Goal: Task Accomplishment & Management: Use online tool/utility

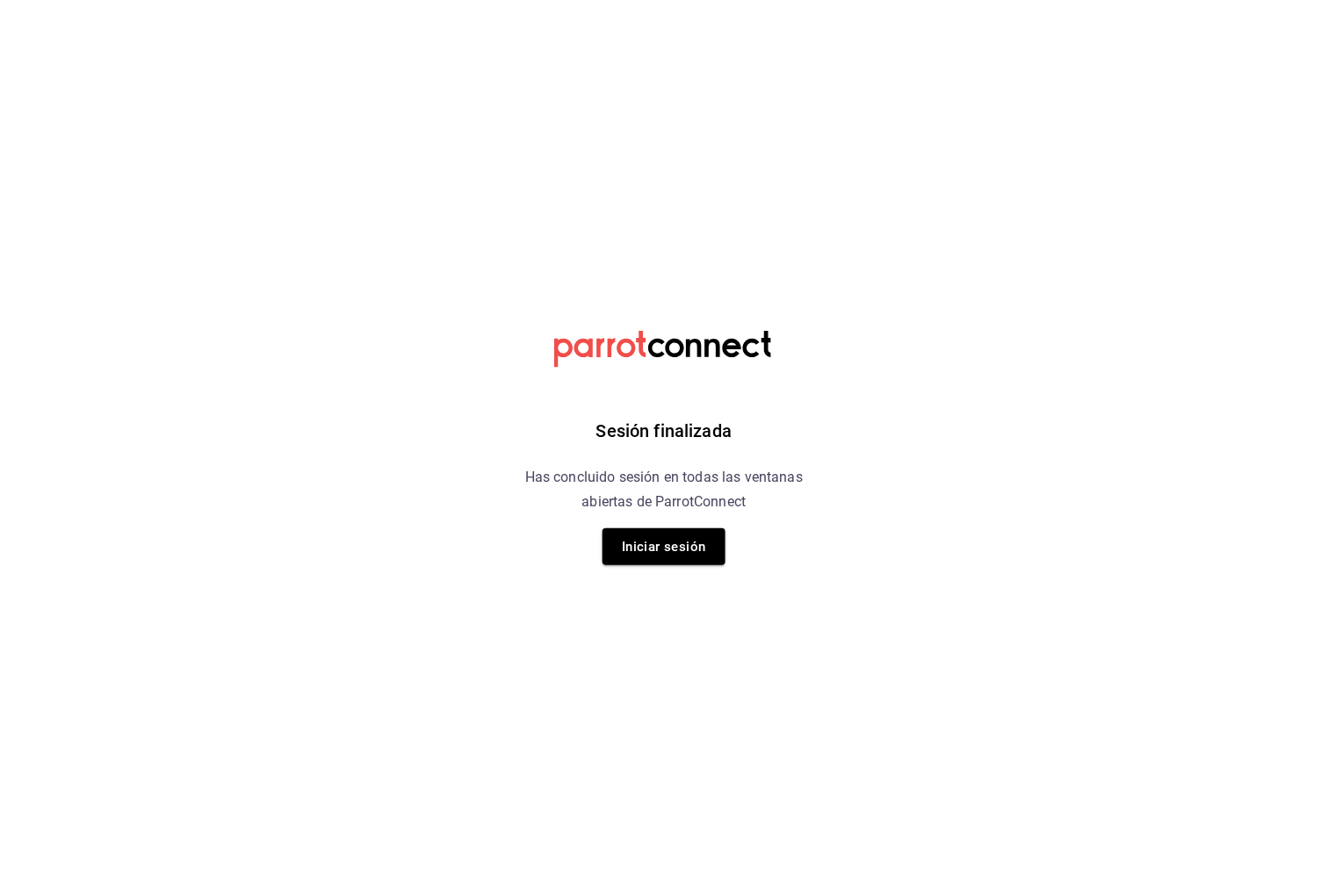
click at [666, 546] on button "Iniciar sesión" at bounding box center [664, 547] width 123 height 37
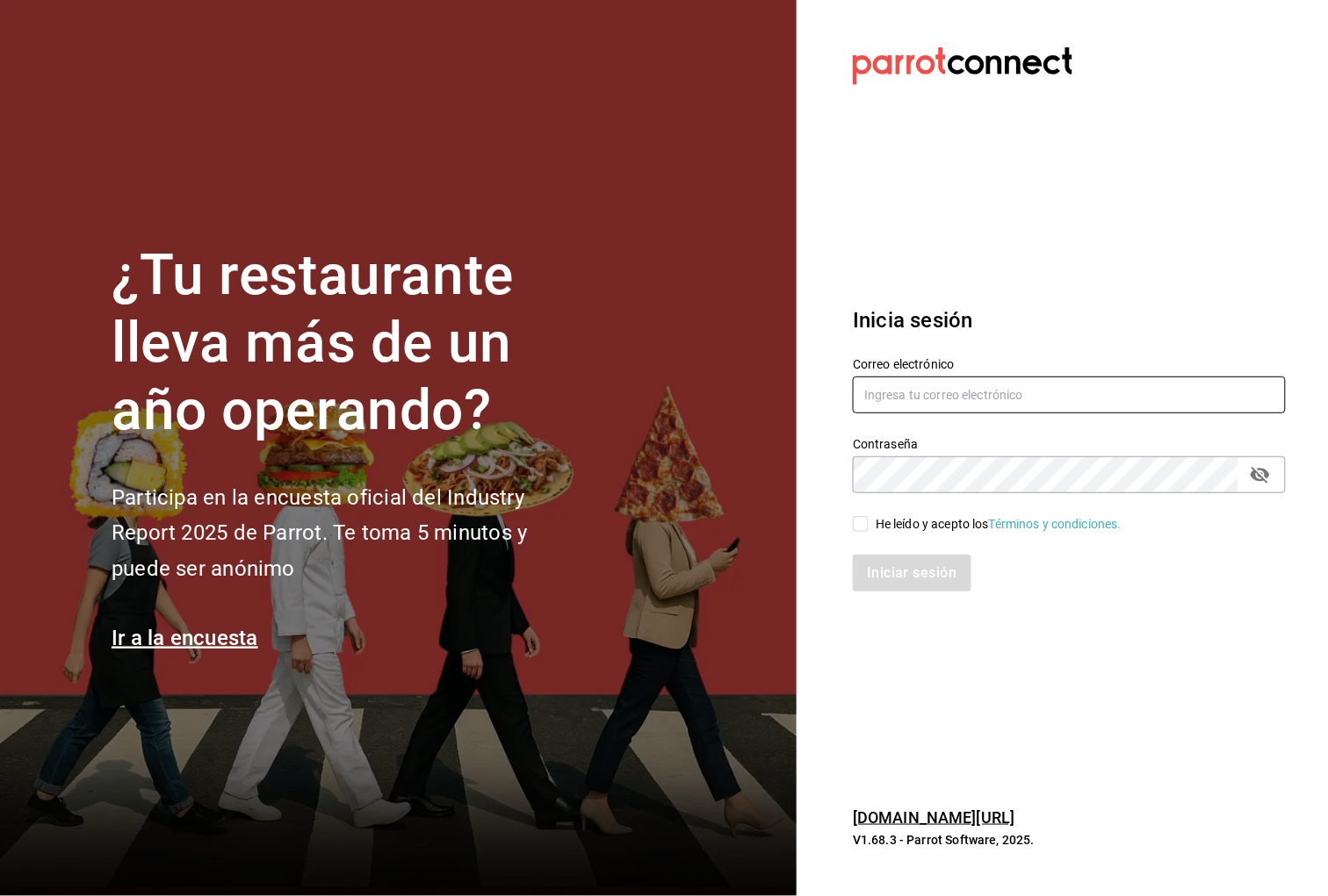
click at [937, 387] on input "text" at bounding box center [1069, 395] width 433 height 37
type input "[PERSON_NAME][EMAIL_ADDRESS][DOMAIN_NAME]"
click at [1255, 478] on icon "passwordField" at bounding box center [1260, 474] width 20 height 17
drag, startPoint x: 863, startPoint y: 523, endPoint x: 876, endPoint y: 531, distance: 15.3
click at [864, 524] on input "He leído y acepto los Términos y condiciones." at bounding box center [860, 524] width 16 height 16
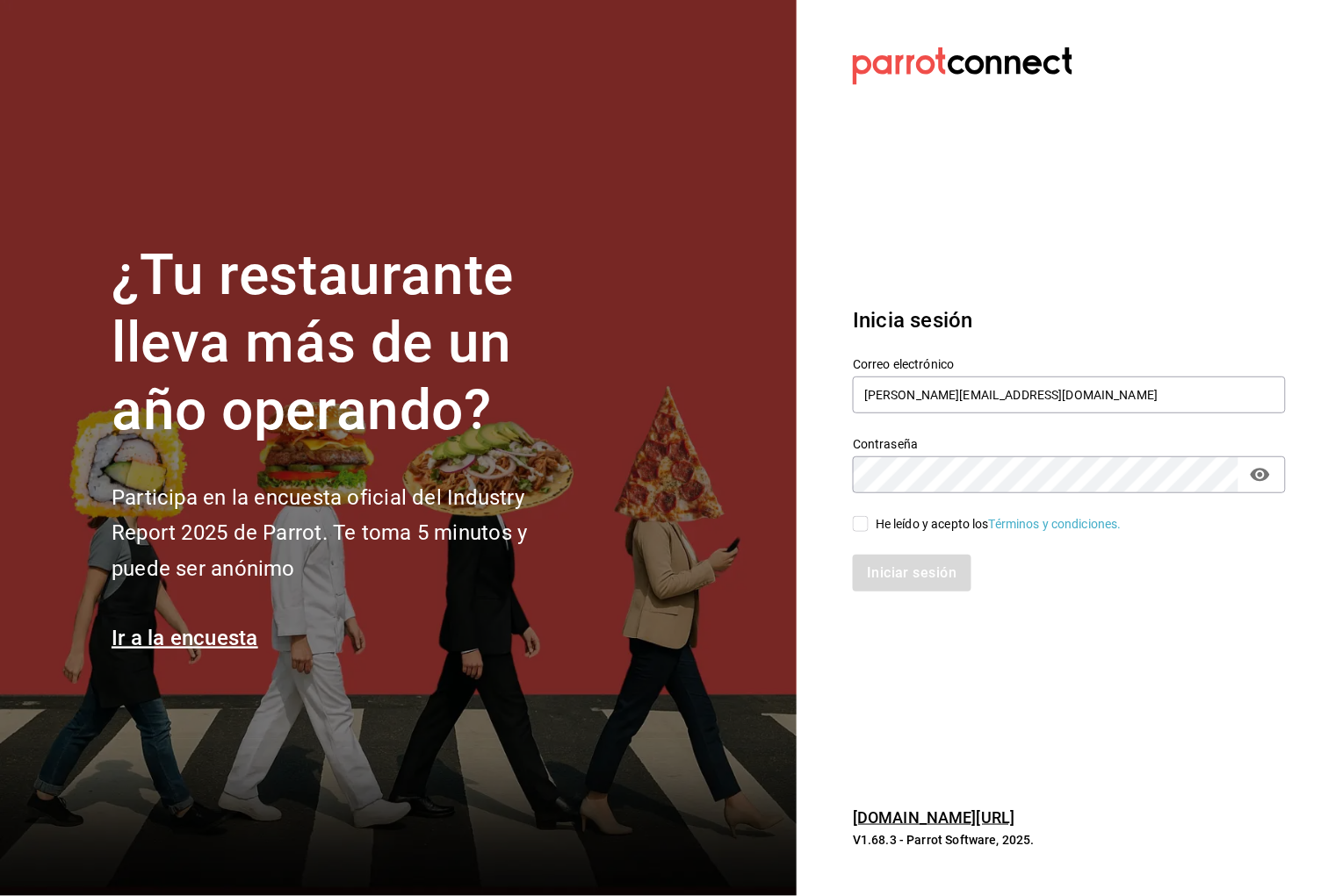
checkbox input "true"
click at [909, 569] on button "Iniciar sesión" at bounding box center [912, 573] width 119 height 37
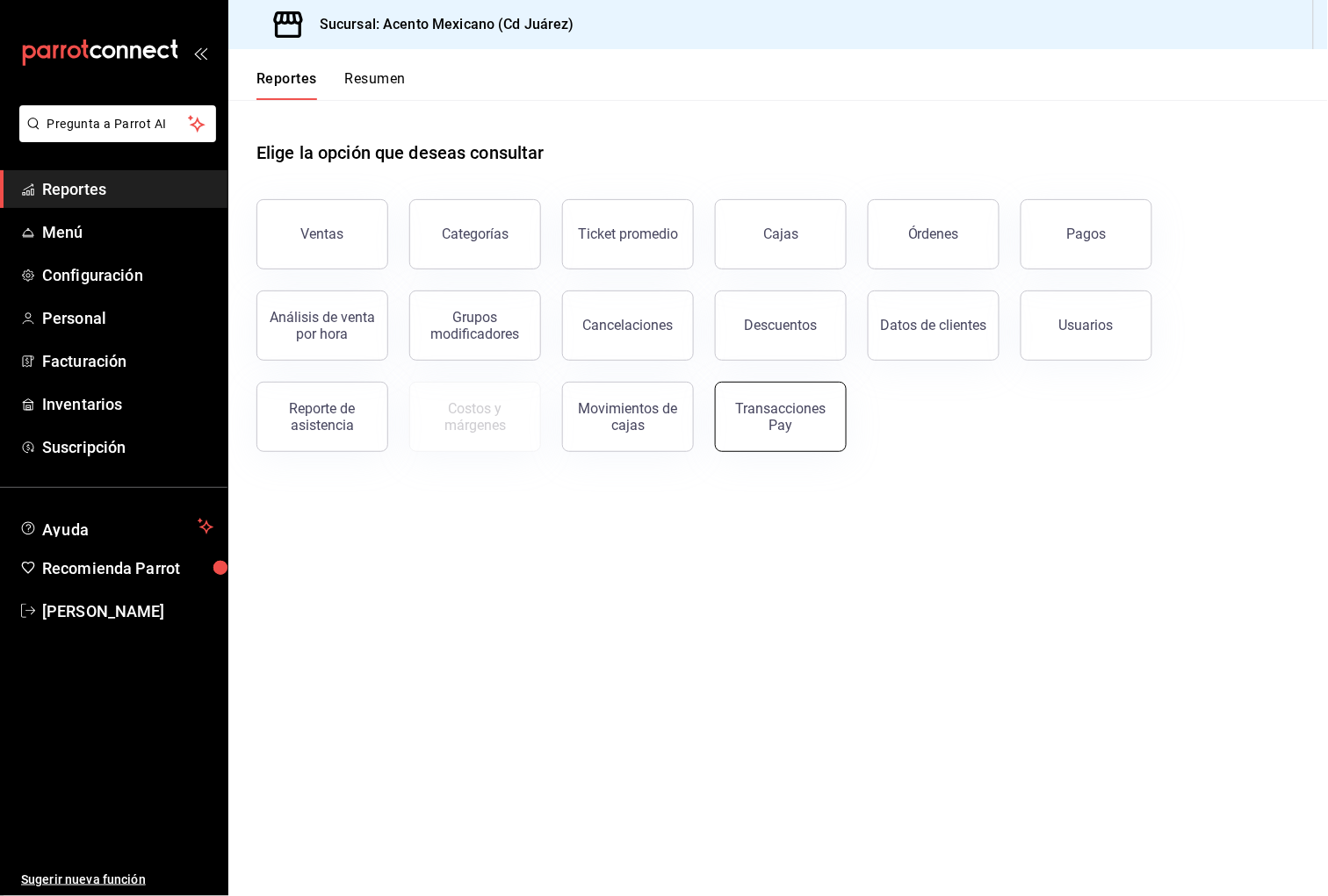
click at [767, 430] on div "Transacciones Pay" at bounding box center [780, 417] width 109 height 33
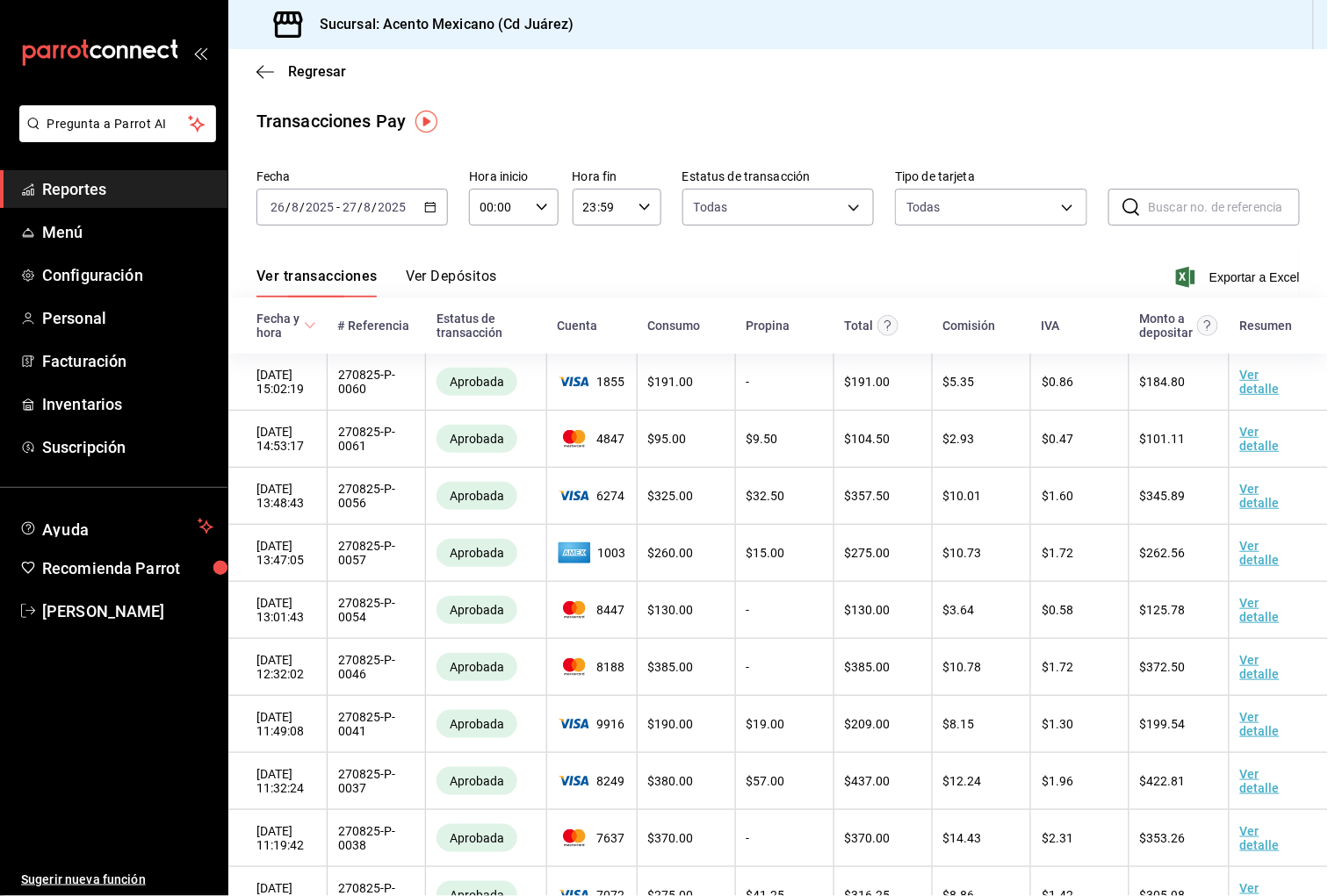
click at [430, 209] on icon "button" at bounding box center [430, 207] width 13 height 13
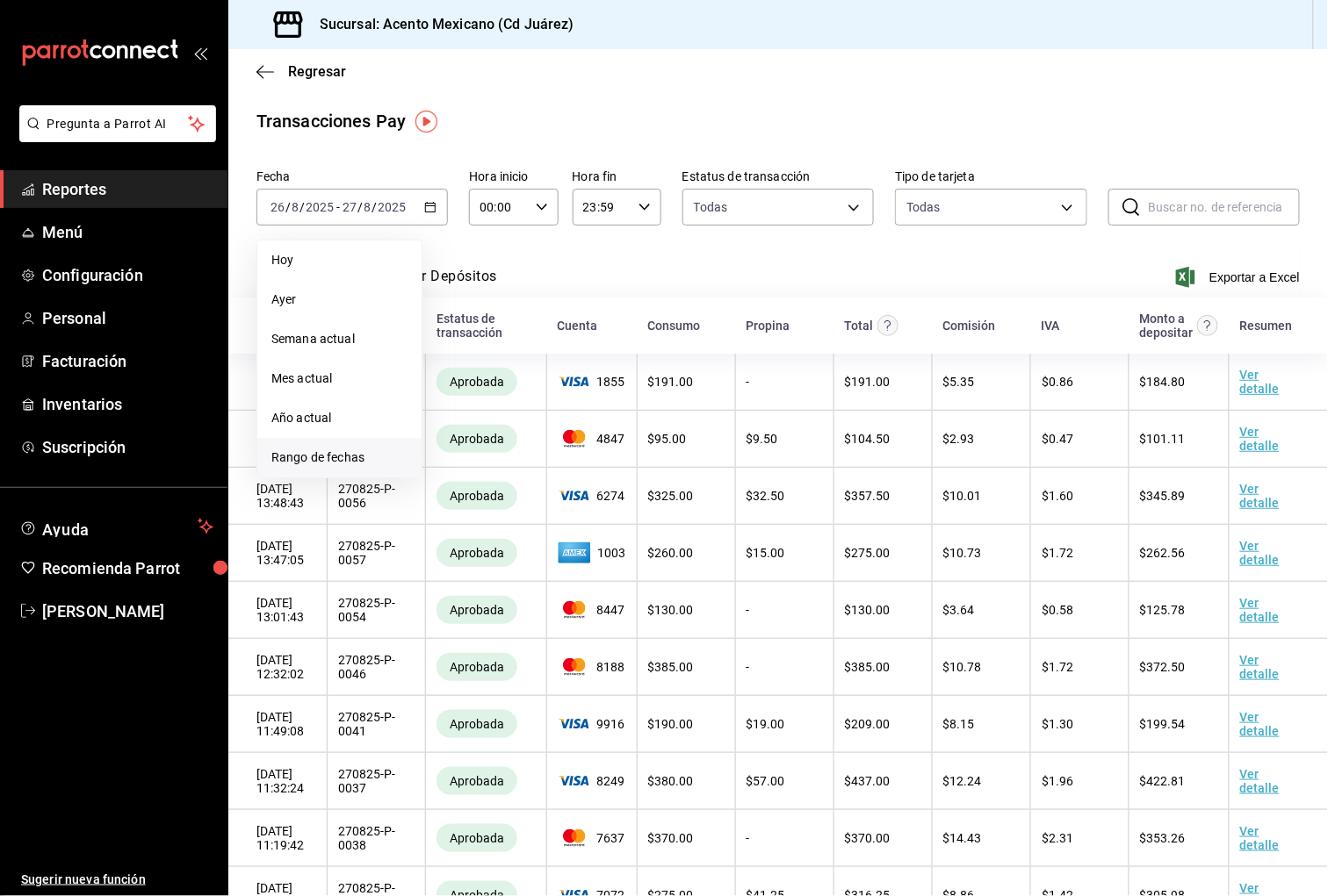
click at [344, 452] on span "Rango de fechas" at bounding box center [339, 458] width 136 height 19
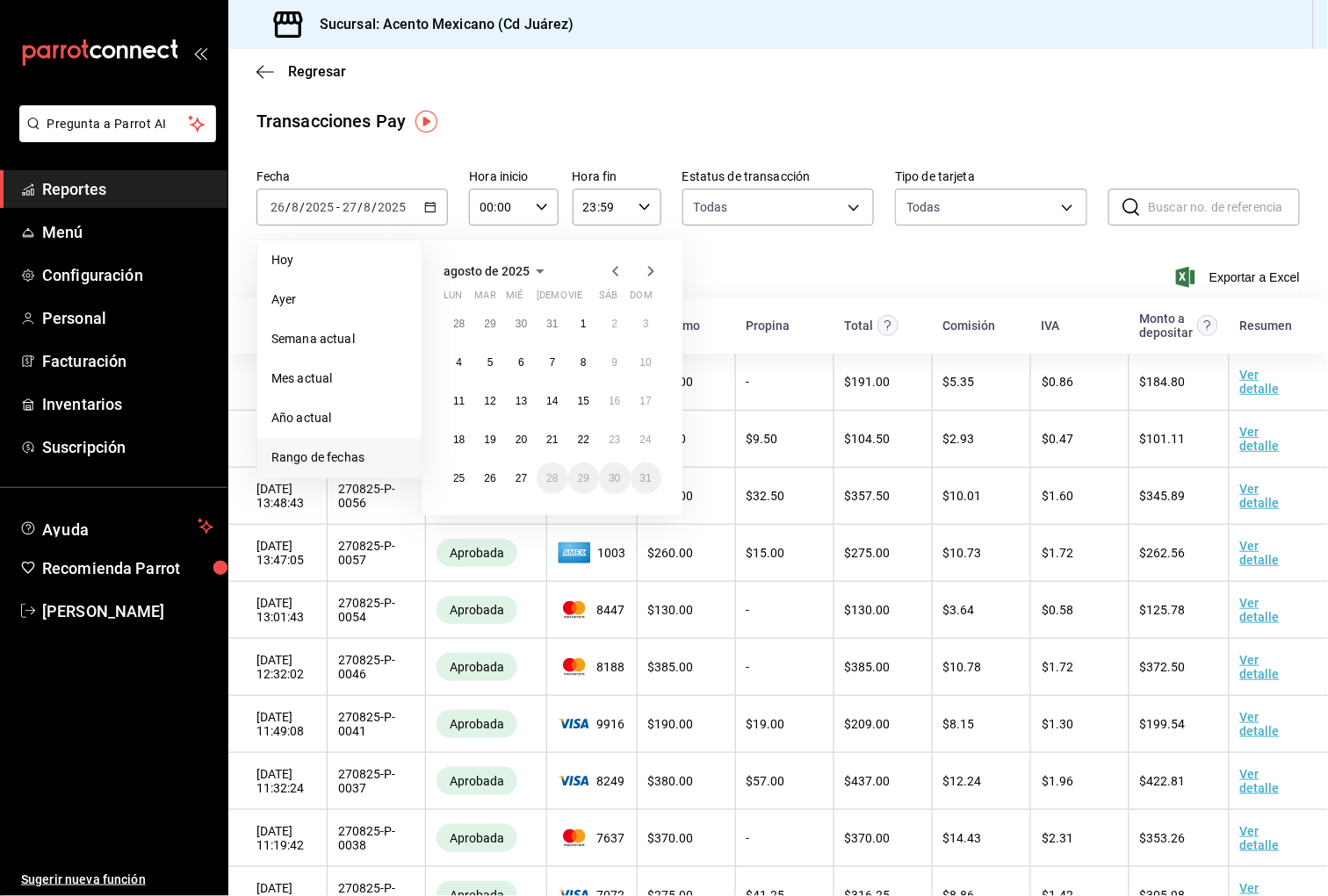
click at [620, 270] on icon "button" at bounding box center [616, 272] width 22 height 22
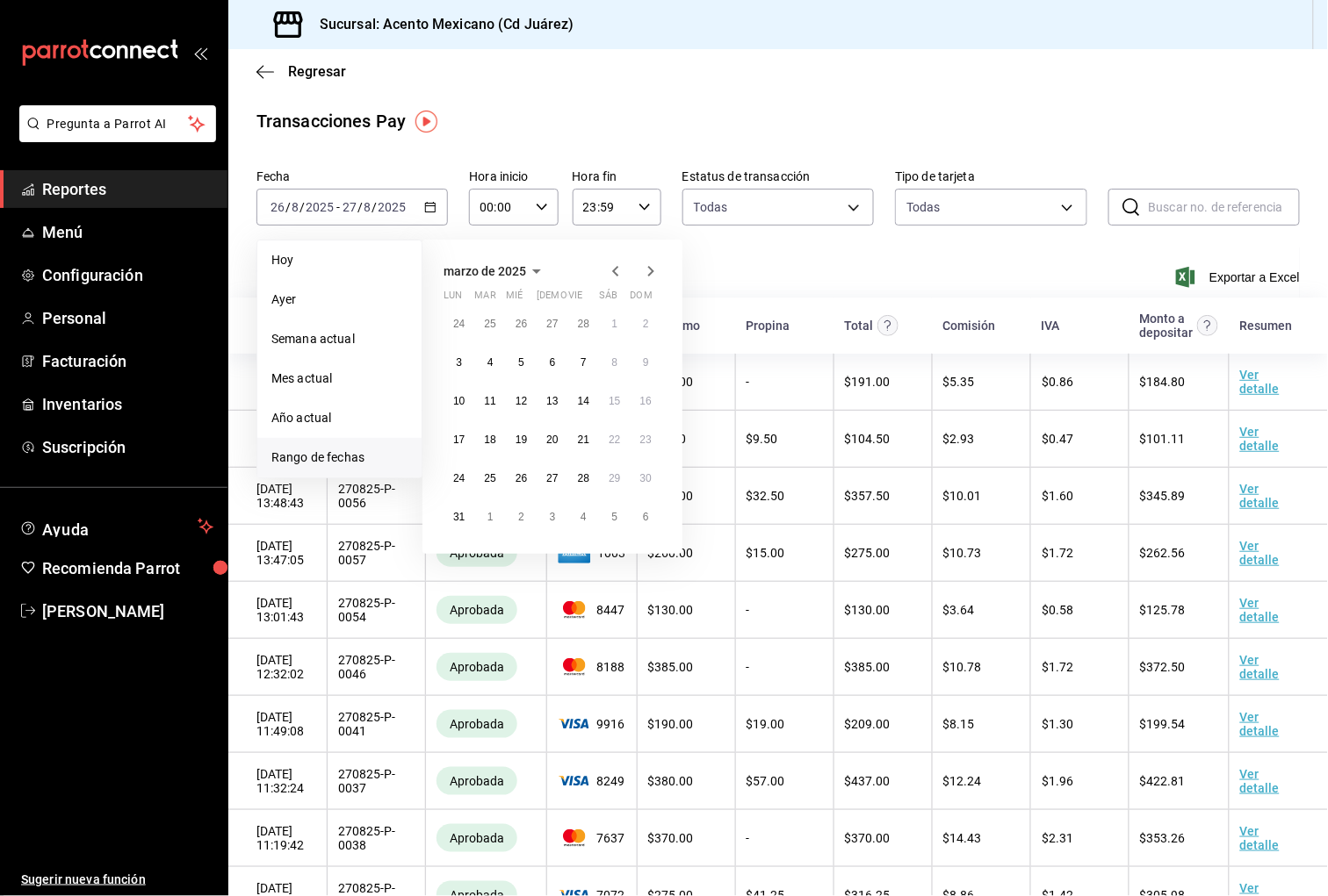
click at [620, 270] on icon "button" at bounding box center [616, 272] width 22 height 22
click at [520, 324] on abbr "1" at bounding box center [522, 324] width 6 height 13
click at [586, 484] on button "31" at bounding box center [583, 478] width 30 height 31
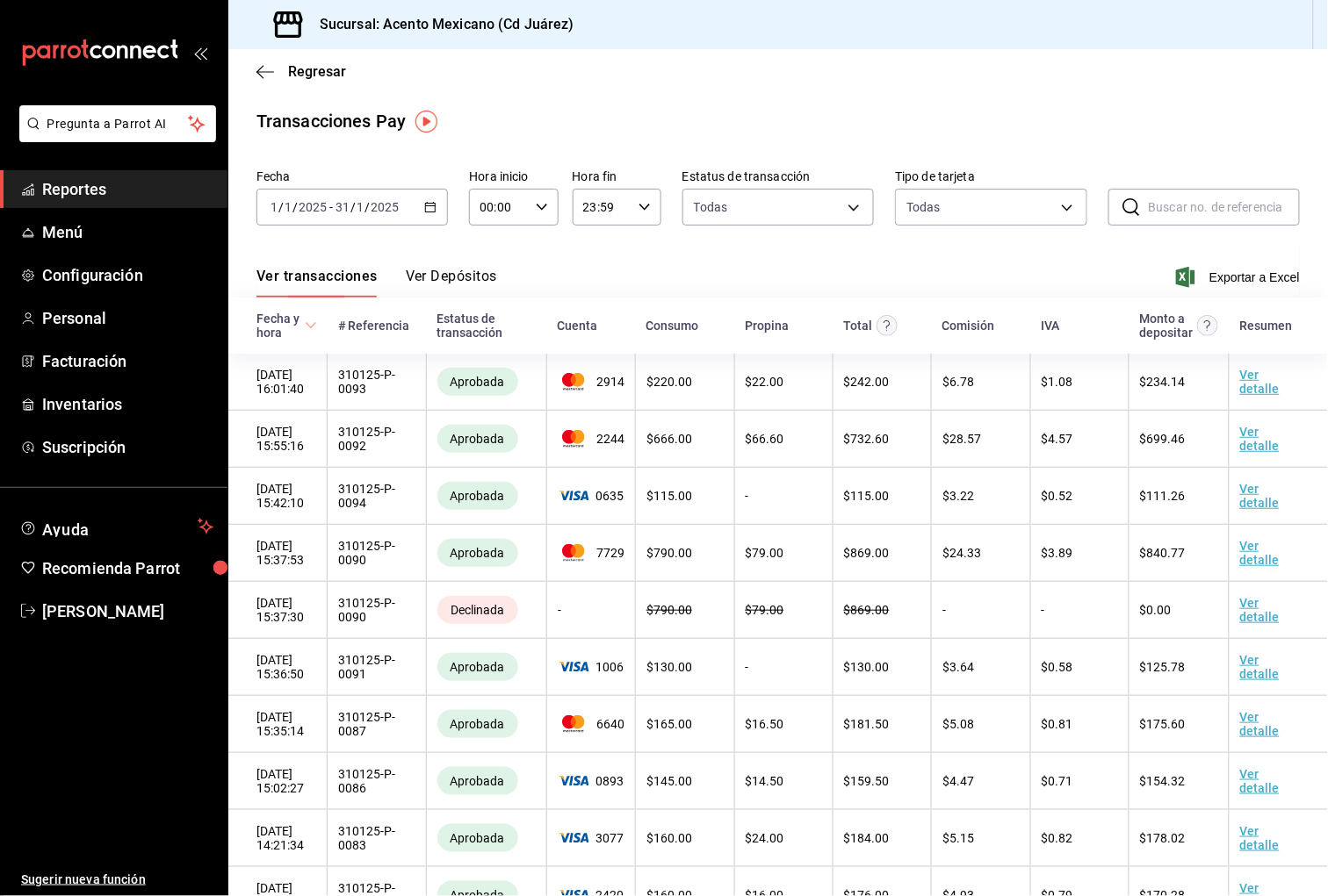
click at [1272, 277] on span "Exportar a Excel" at bounding box center [1239, 278] width 120 height 22
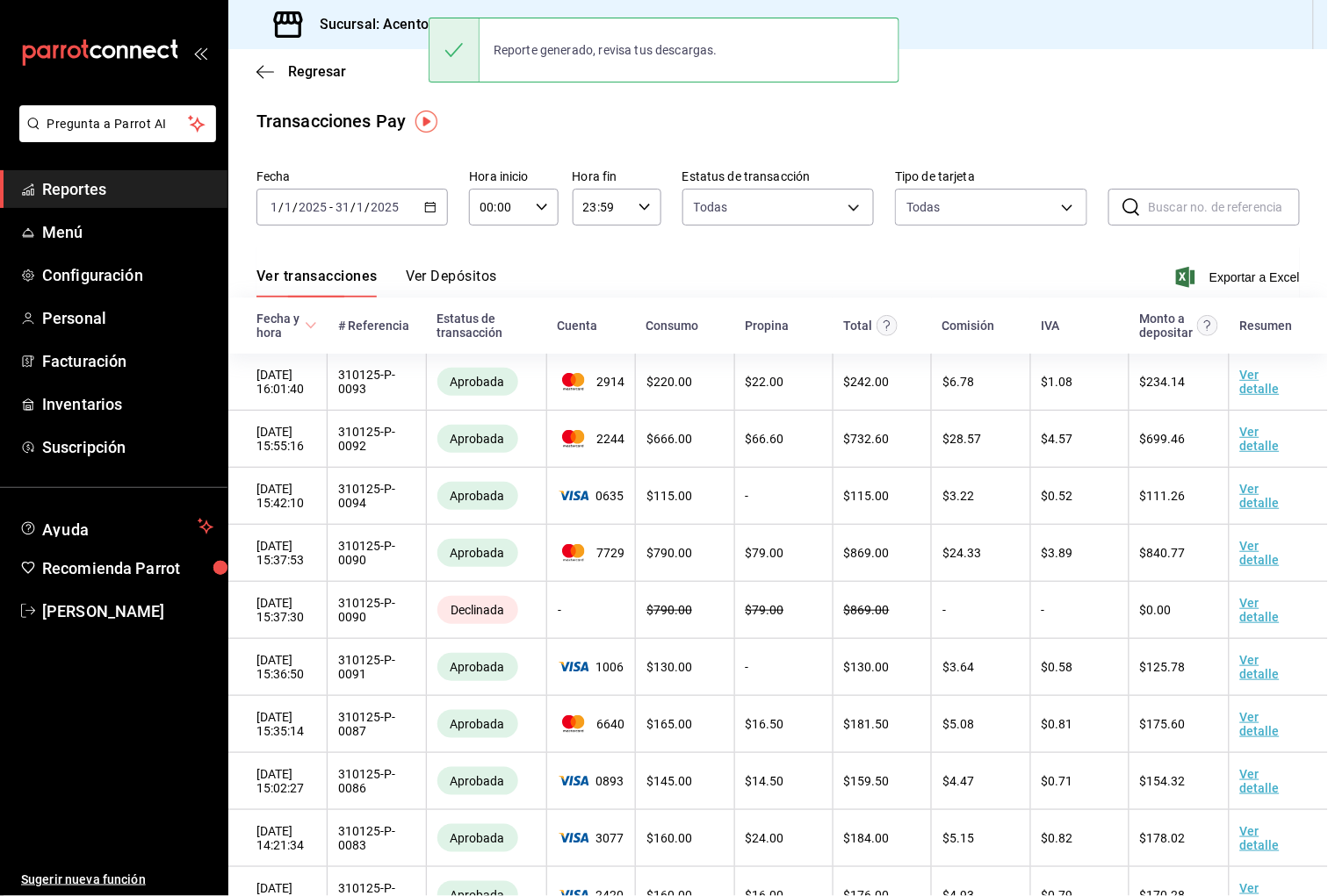
scroll to position [4, 0]
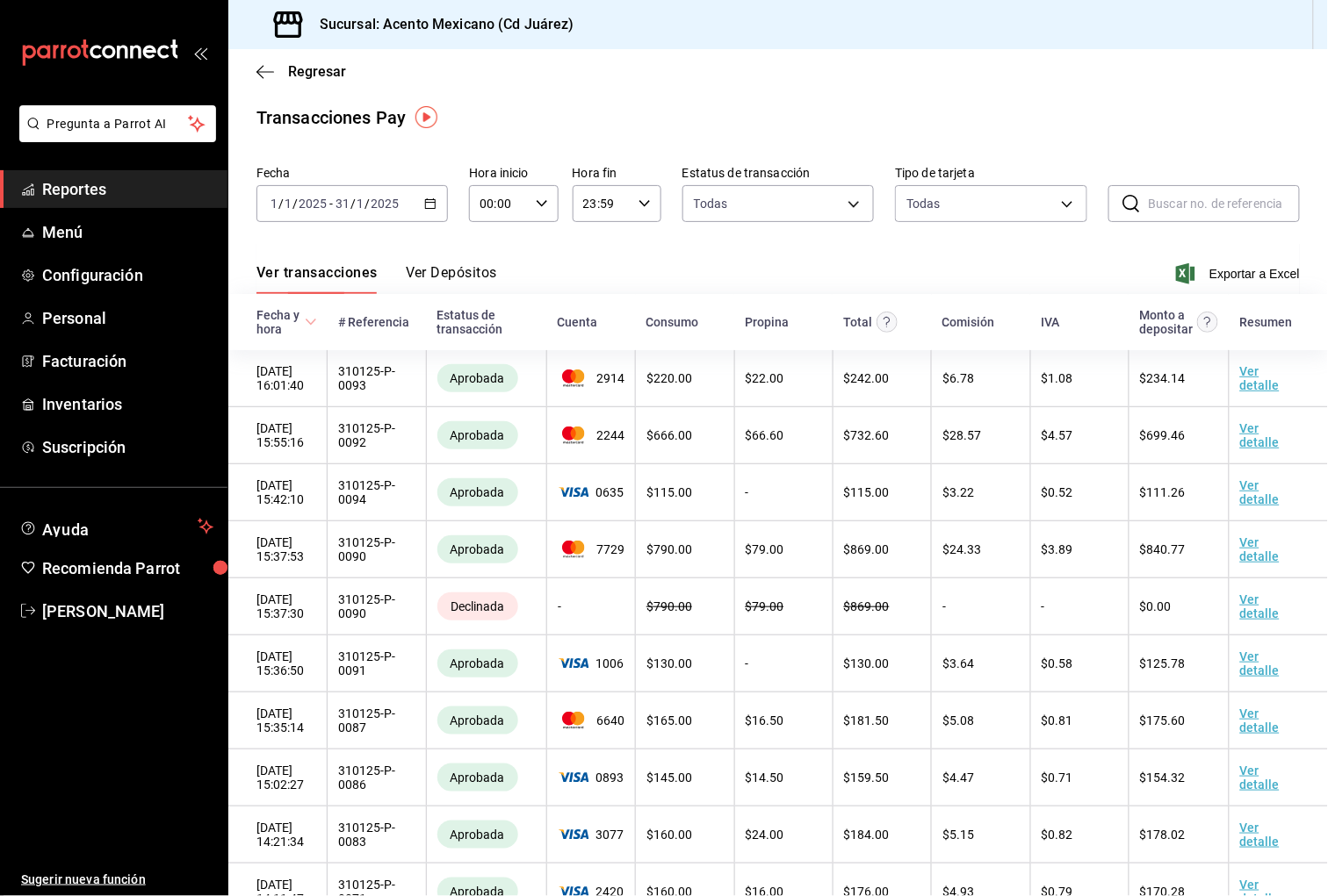
click at [90, 191] on span "Reportes" at bounding box center [127, 189] width 171 height 23
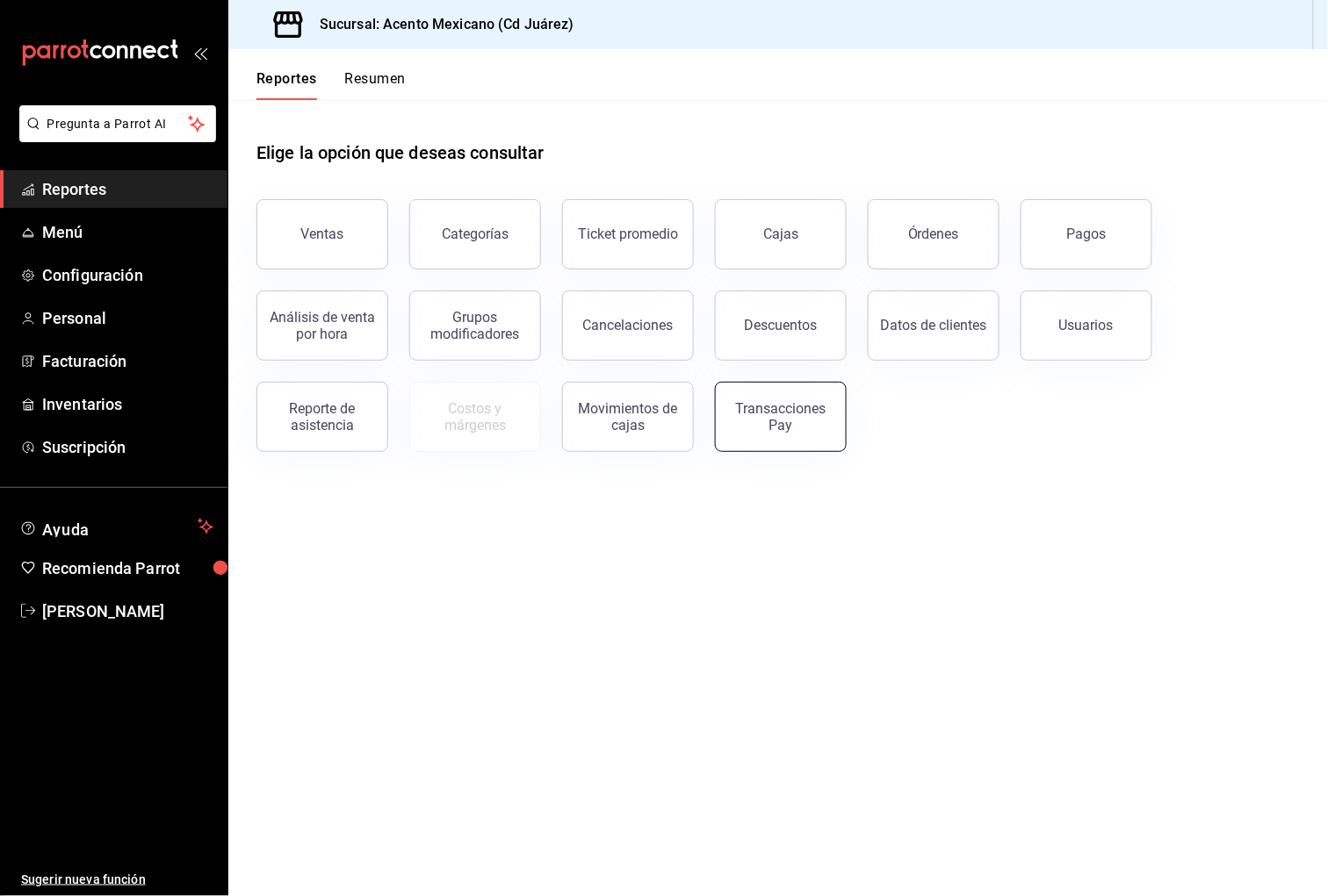
click at [818, 409] on div "Transacciones Pay" at bounding box center [780, 417] width 109 height 33
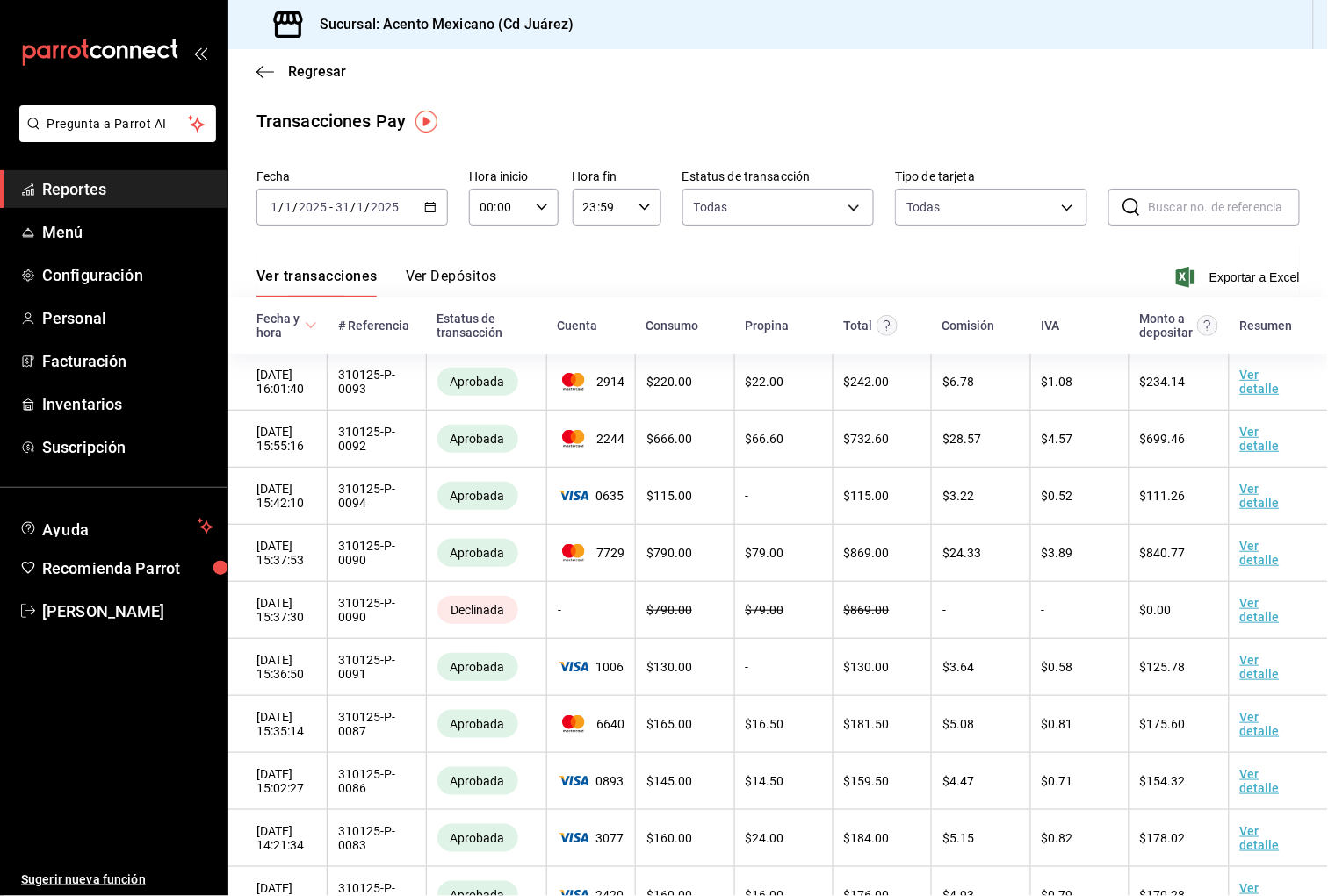
drag, startPoint x: 84, startPoint y: 181, endPoint x: 109, endPoint y: 184, distance: 25.2
click at [84, 181] on span "Reportes" at bounding box center [127, 189] width 171 height 23
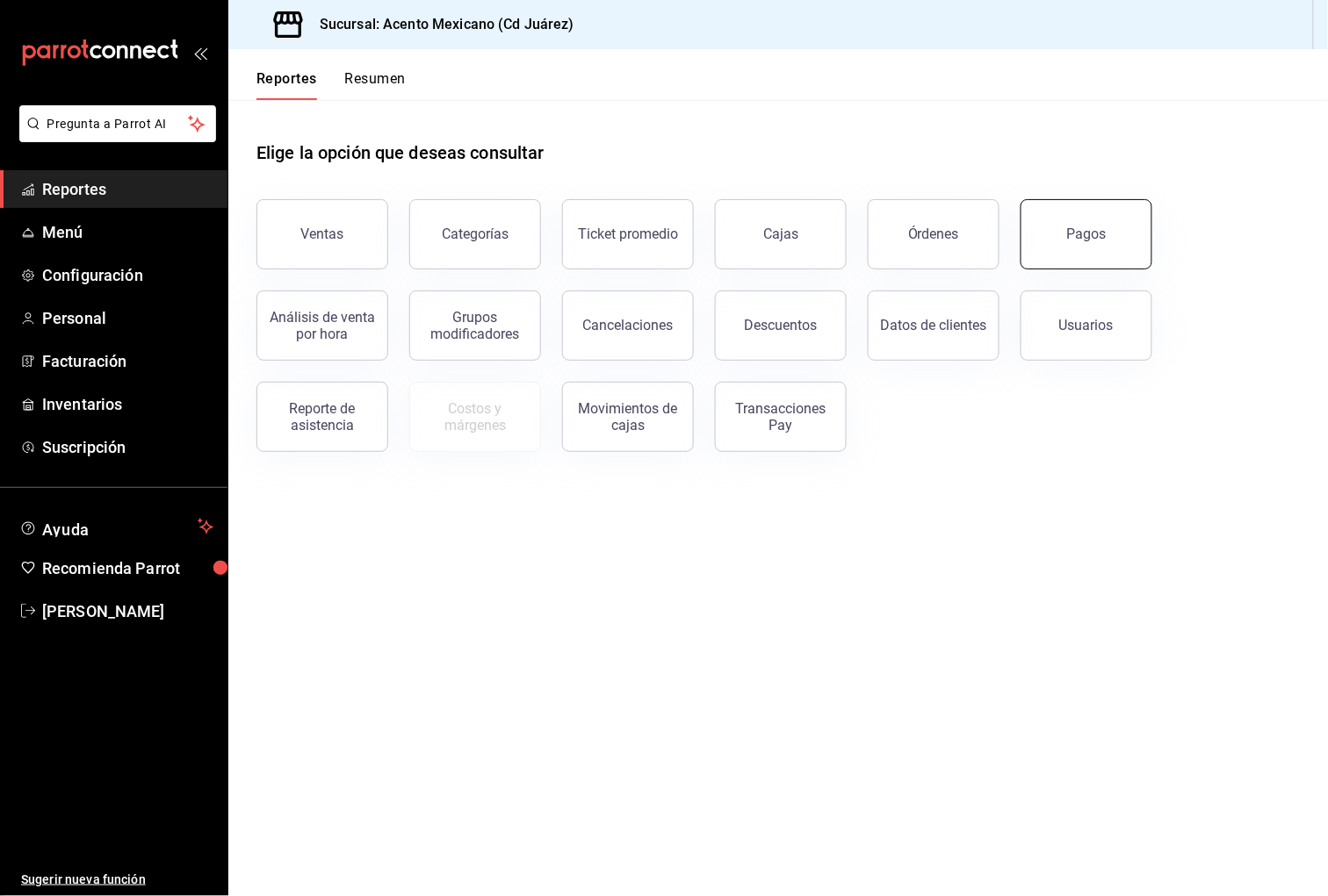
click at [1086, 233] on div "Pagos" at bounding box center [1086, 234] width 39 height 17
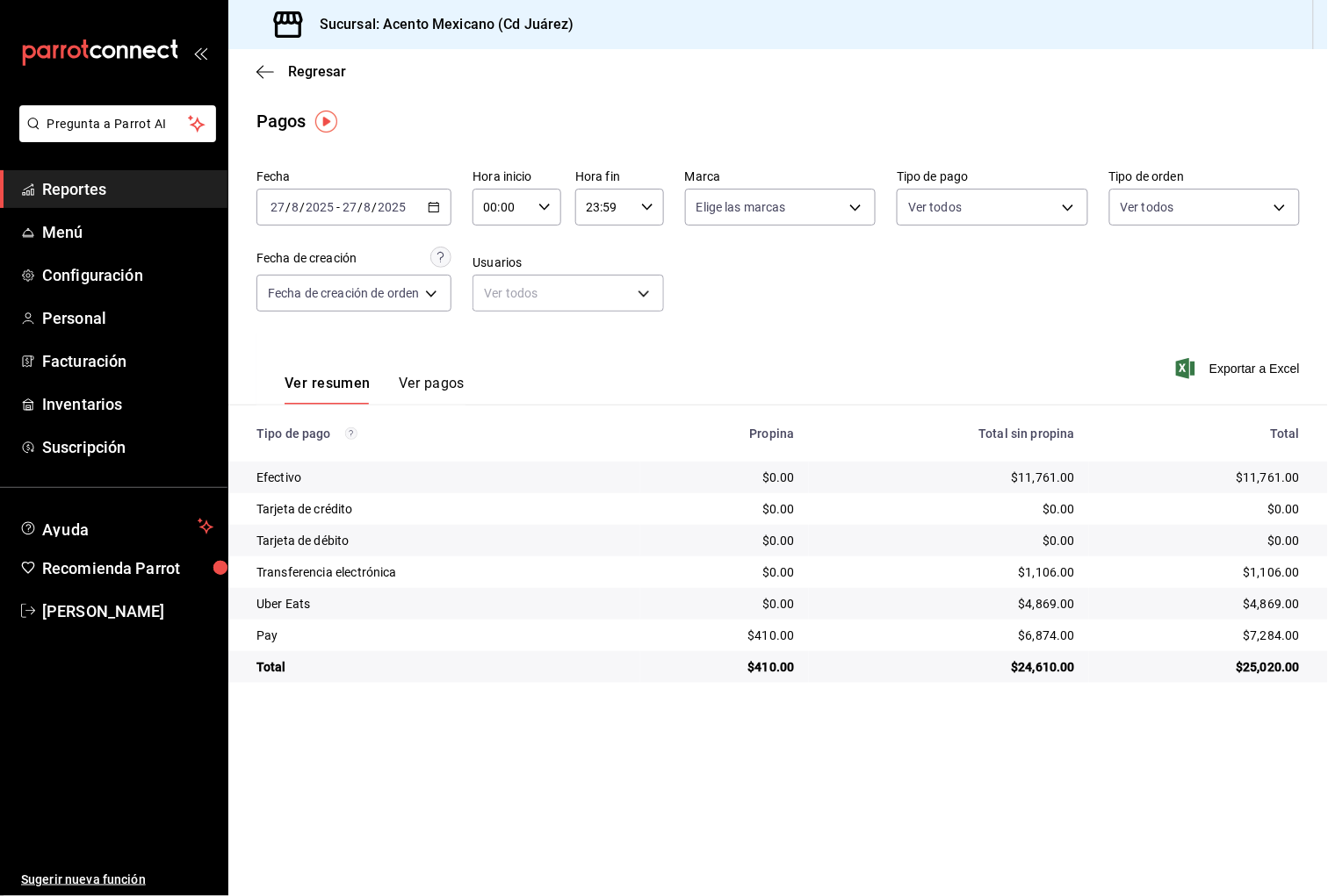
click at [439, 206] on \(Stroke\) "button" at bounding box center [435, 205] width 10 height 1
click at [348, 453] on span "Rango de fechas" at bounding box center [339, 458] width 136 height 19
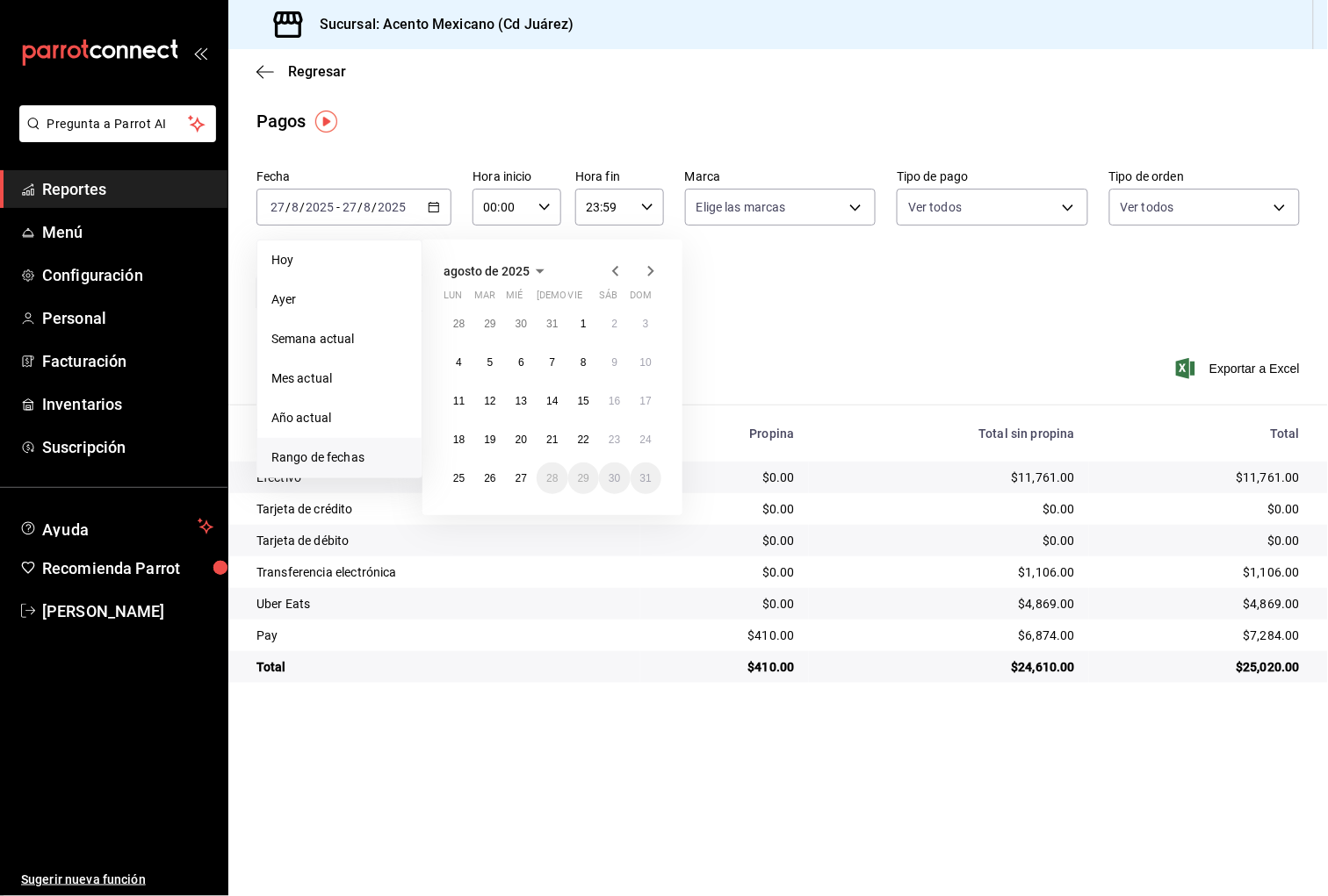
click at [615, 271] on icon "button" at bounding box center [616, 272] width 22 height 22
click at [615, 271] on icon "button" at bounding box center [616, 275] width 22 height 22
click at [615, 271] on icon "button" at bounding box center [616, 272] width 22 height 22
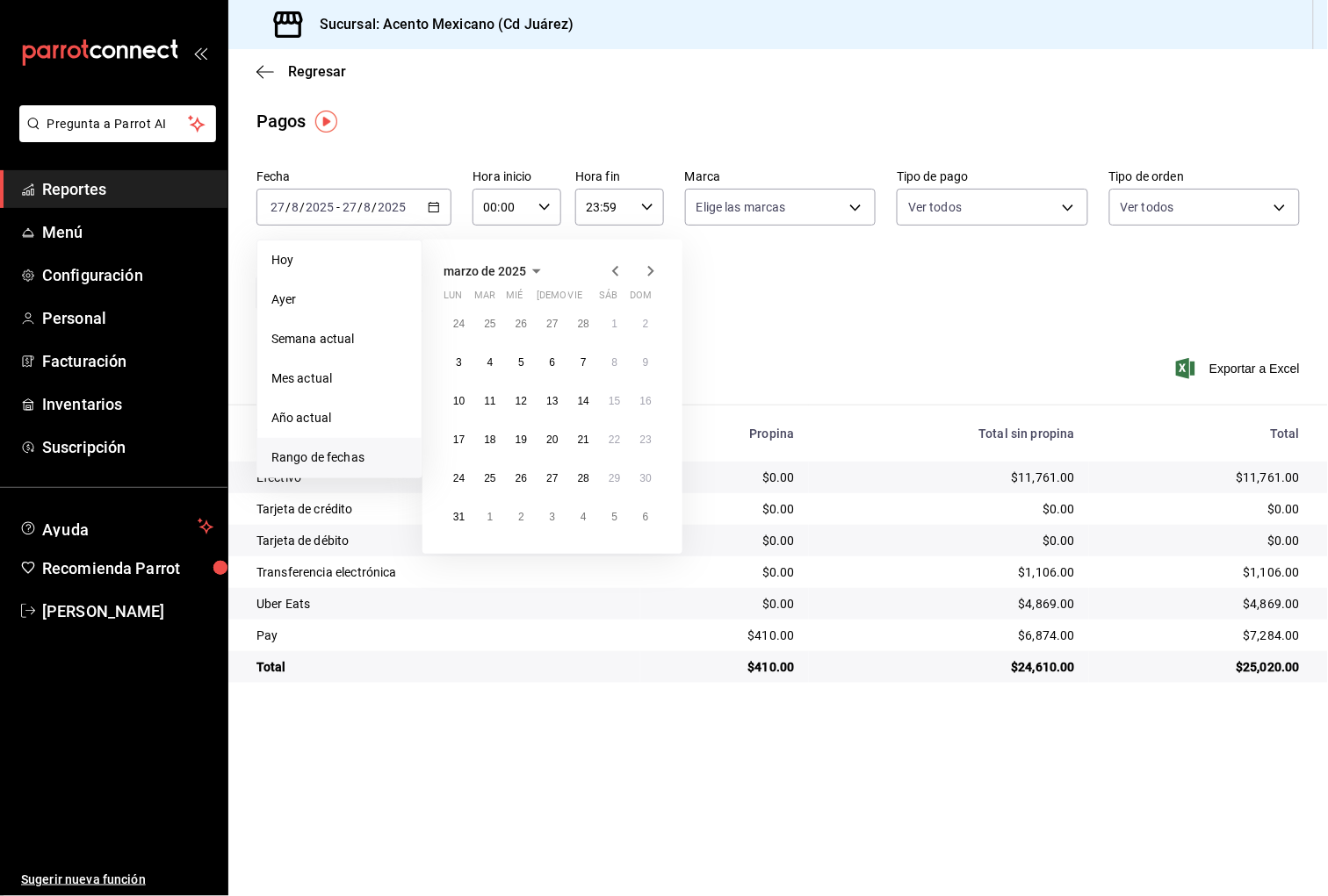
click at [615, 271] on icon "button" at bounding box center [616, 272] width 22 height 22
click at [657, 267] on icon "button" at bounding box center [651, 272] width 22 height 22
drag, startPoint x: 519, startPoint y: 320, endPoint x: 527, endPoint y: 335, distance: 17.0
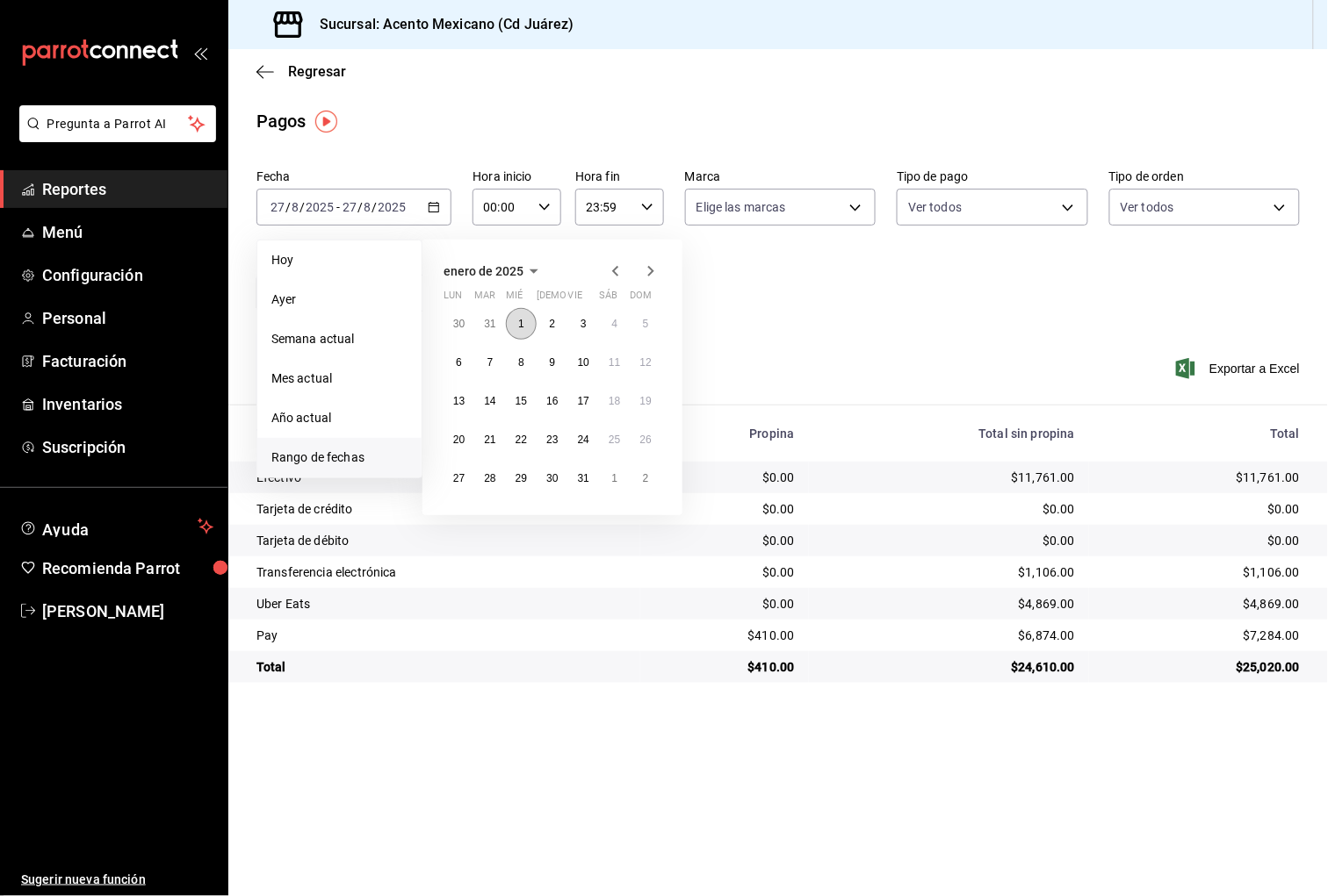
click at [519, 320] on abbr "1" at bounding box center [522, 324] width 6 height 13
click at [584, 471] on button "31" at bounding box center [583, 478] width 30 height 31
